Goal: Find specific page/section: Find specific page/section

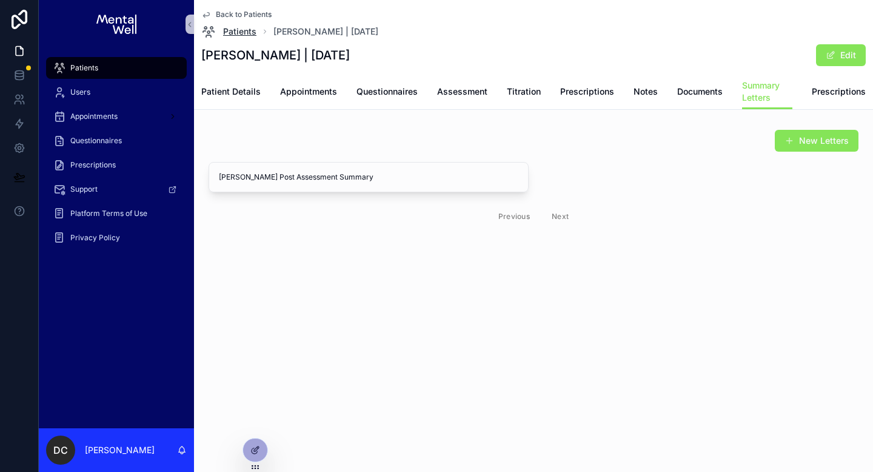
click at [235, 37] on span "Patients" at bounding box center [239, 31] width 33 height 12
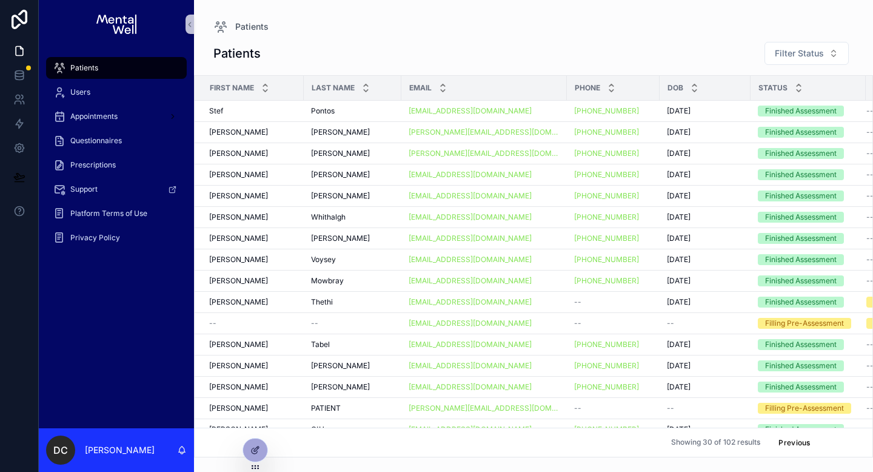
click at [838, 436] on button "Next" at bounding box center [841, 442] width 34 height 19
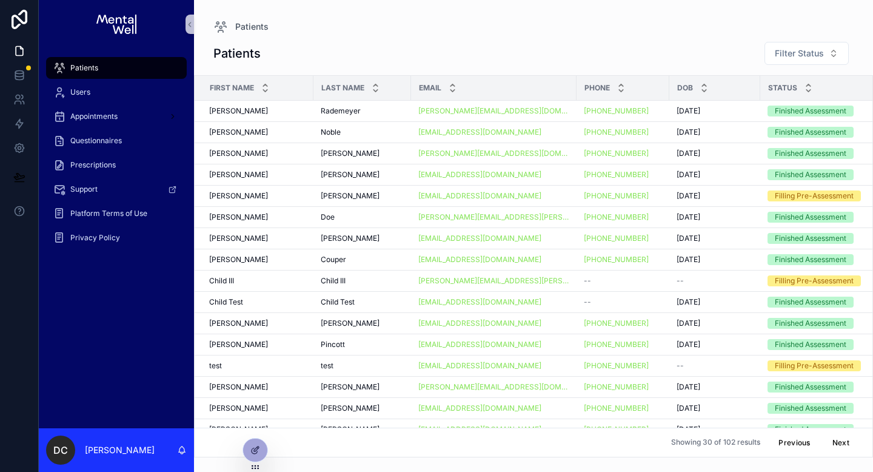
click at [838, 436] on button "Next" at bounding box center [841, 442] width 34 height 19
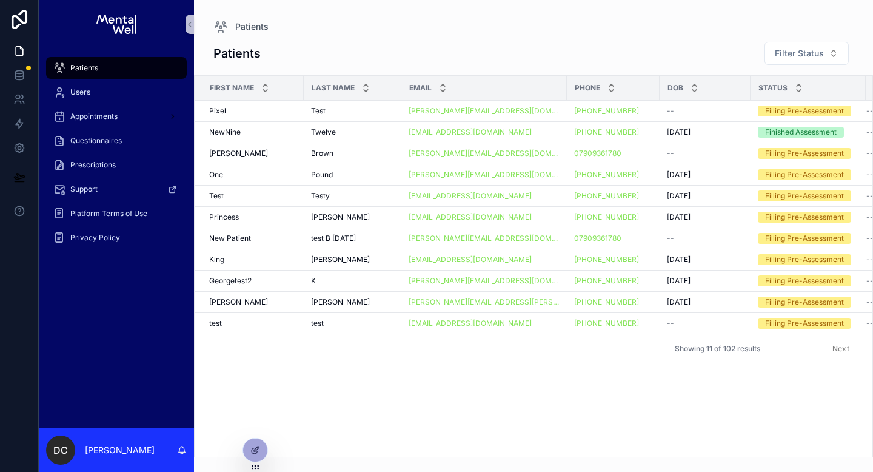
click at [801, 355] on button "Previous" at bounding box center [794, 348] width 49 height 19
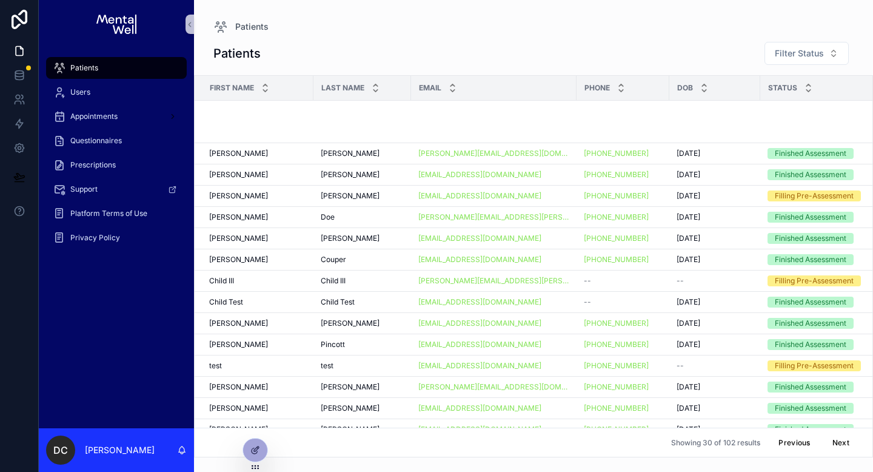
scroll to position [318, 0]
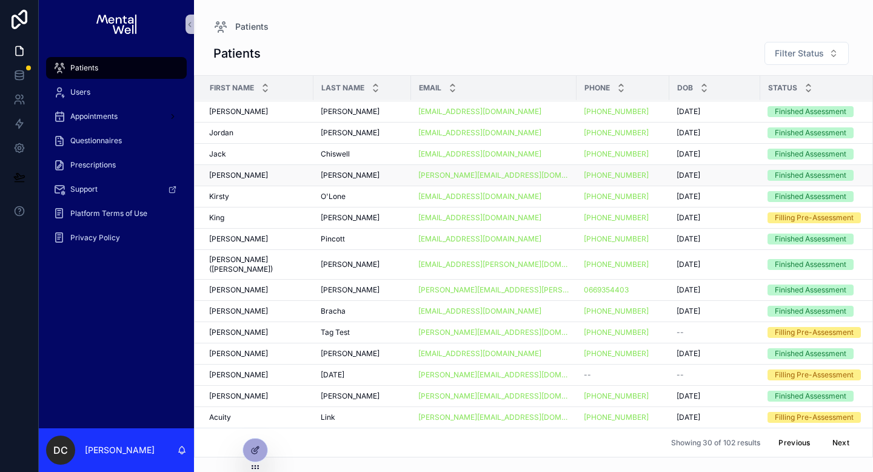
click at [230, 176] on span "[PERSON_NAME]" at bounding box center [238, 175] width 59 height 10
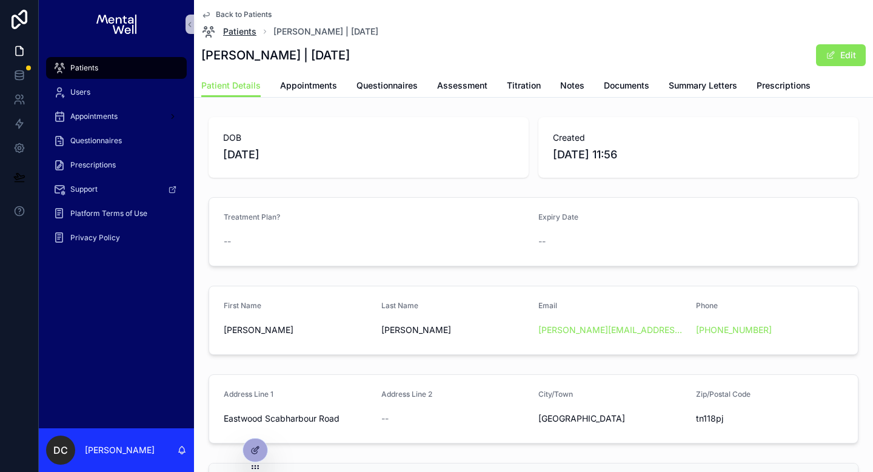
click at [232, 30] on span "Patients" at bounding box center [239, 31] width 33 height 12
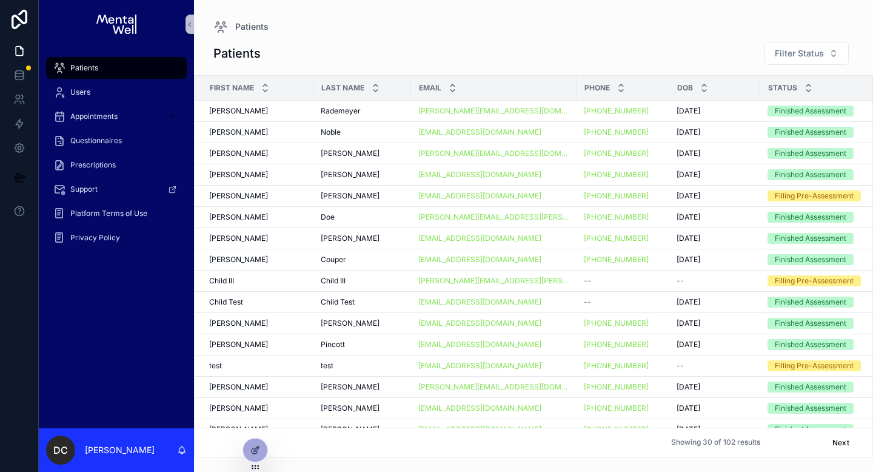
click at [770, 433] on button "Previous" at bounding box center [794, 442] width 49 height 19
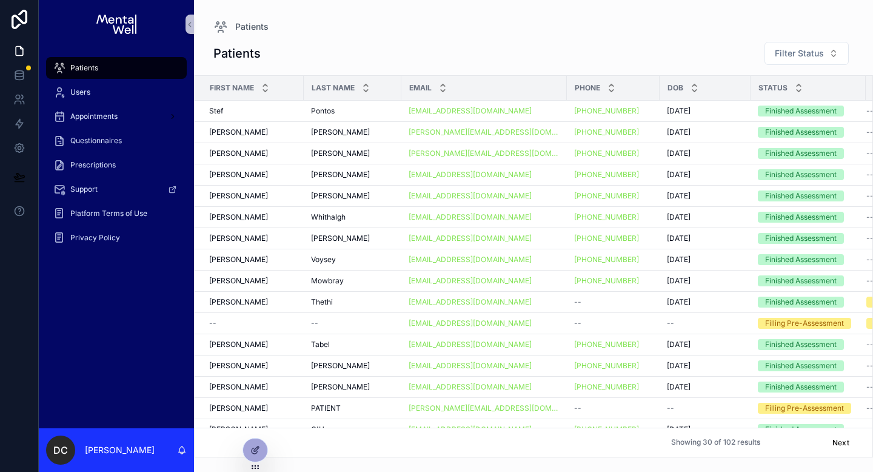
click at [792, 435] on button "Previous" at bounding box center [794, 442] width 49 height 19
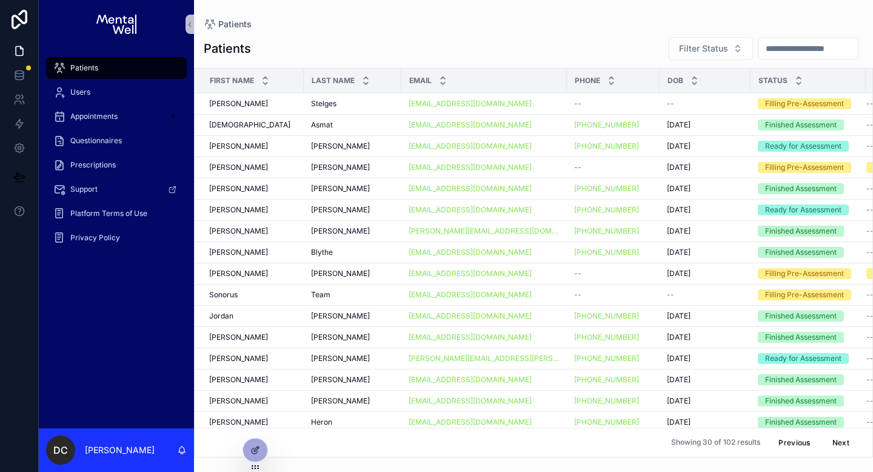
click at [802, 49] on input "scrollable content" at bounding box center [807, 48] width 99 height 17
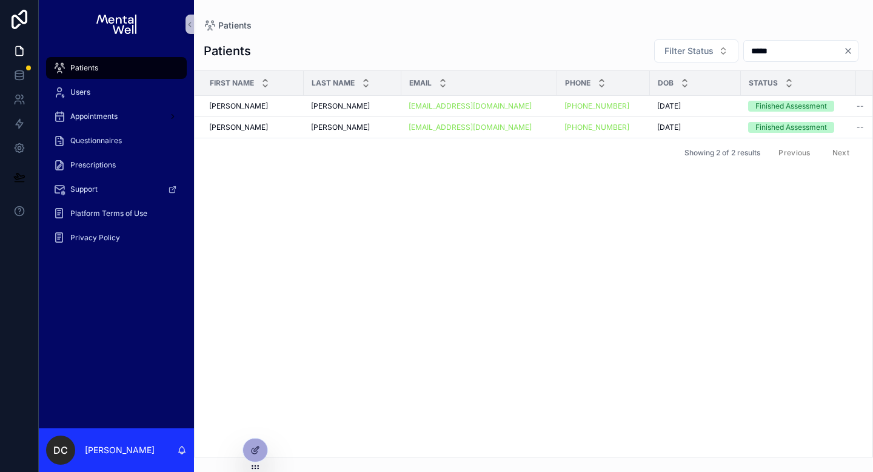
type input "*****"
